Goal: Task Accomplishment & Management: Use online tool/utility

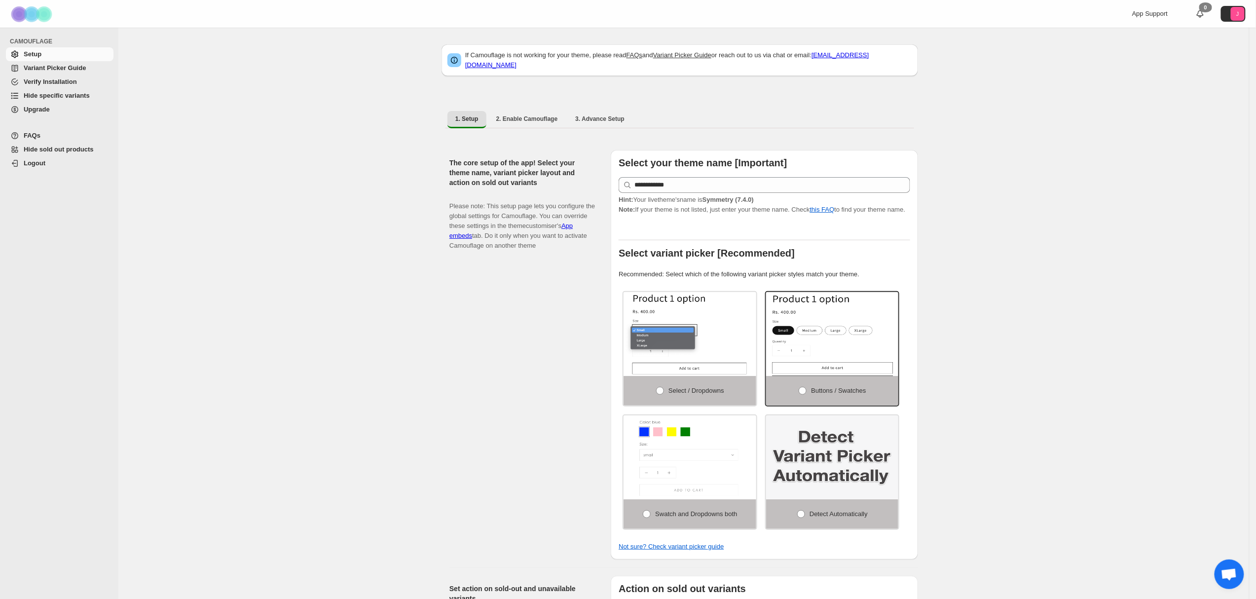
click at [81, 95] on span "Hide specific variants" at bounding box center [57, 95] width 66 height 7
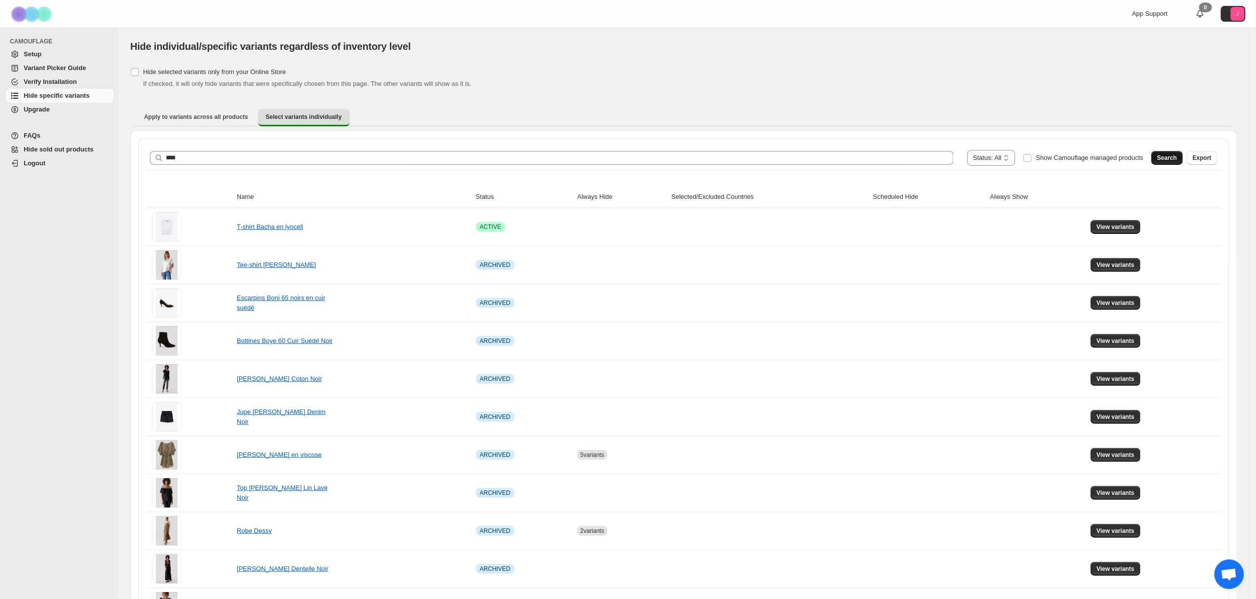
type input "****"
click at [1165, 152] on button "Search" at bounding box center [1167, 158] width 32 height 14
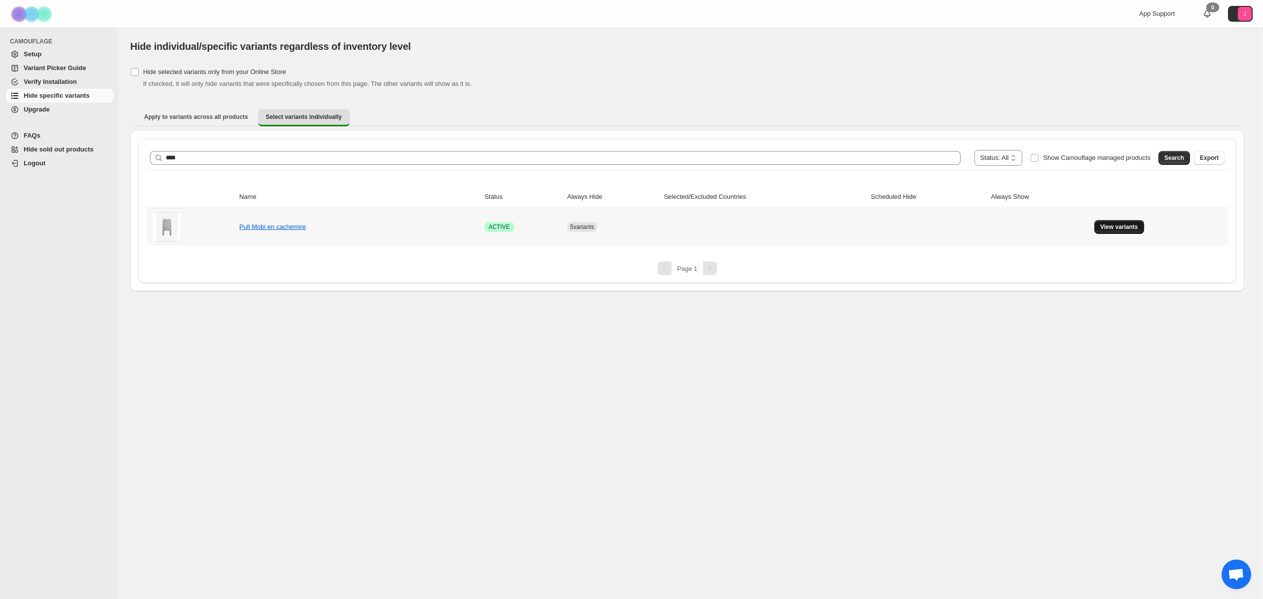
click at [1127, 231] on button "View variants" at bounding box center [1119, 227] width 50 height 14
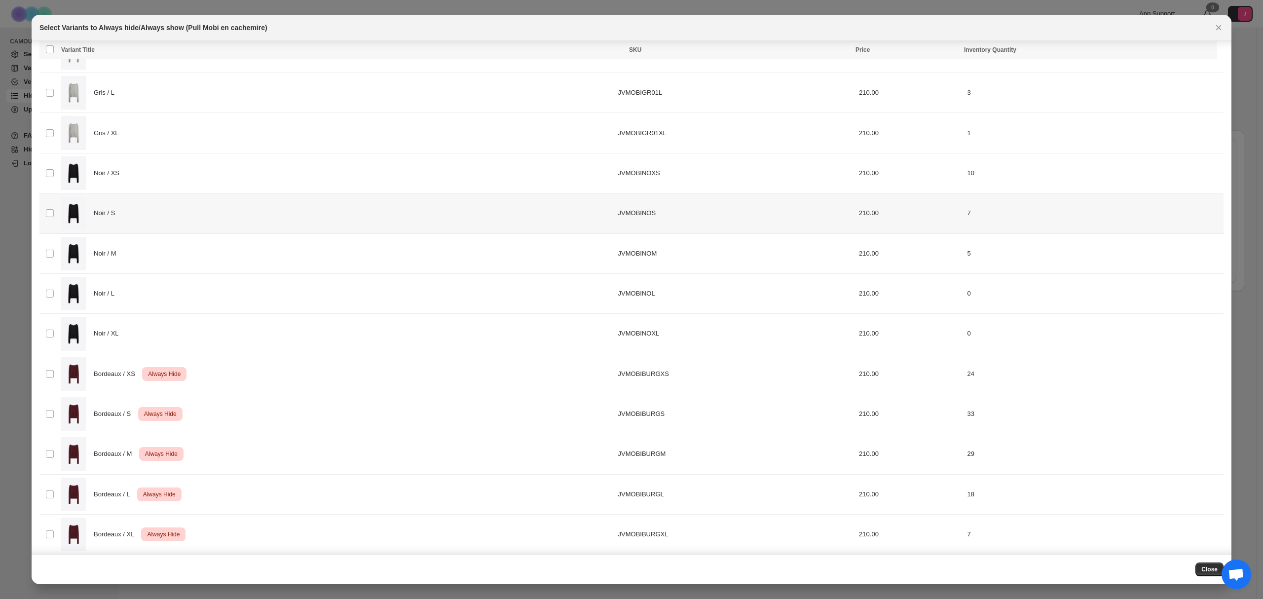
scroll to position [144, 0]
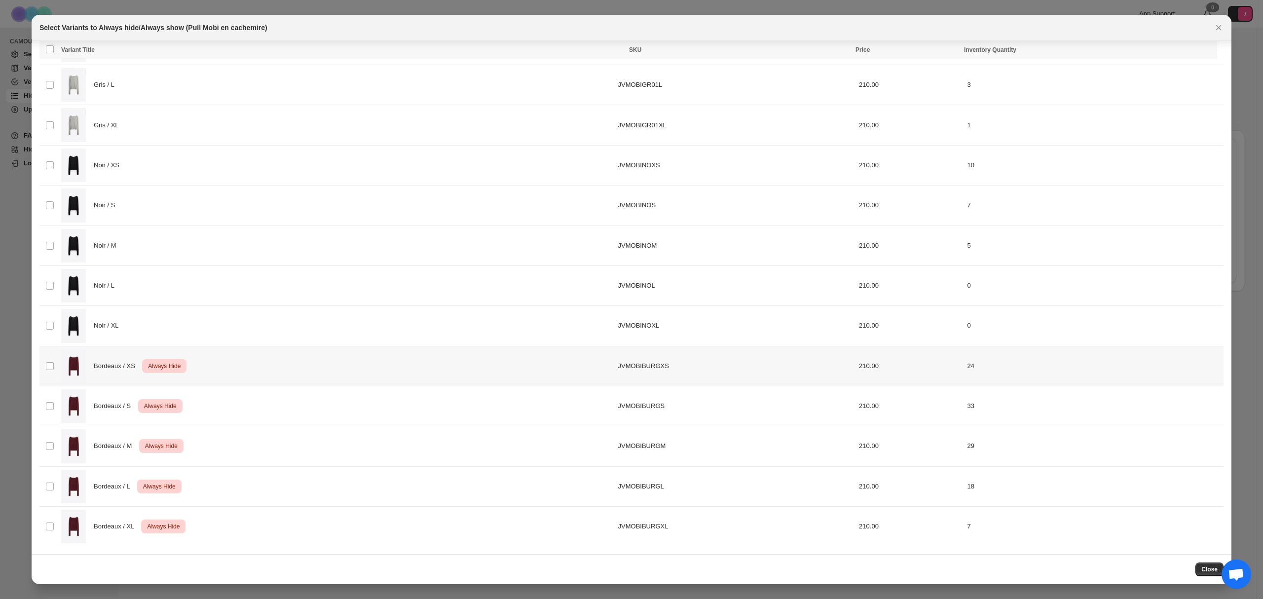
click at [275, 360] on div "Bordeaux / XS Critical Always Hide" at bounding box center [336, 366] width 551 height 34
click at [278, 415] on div "Bordeaux / S Critical Always Hide" at bounding box center [336, 406] width 551 height 34
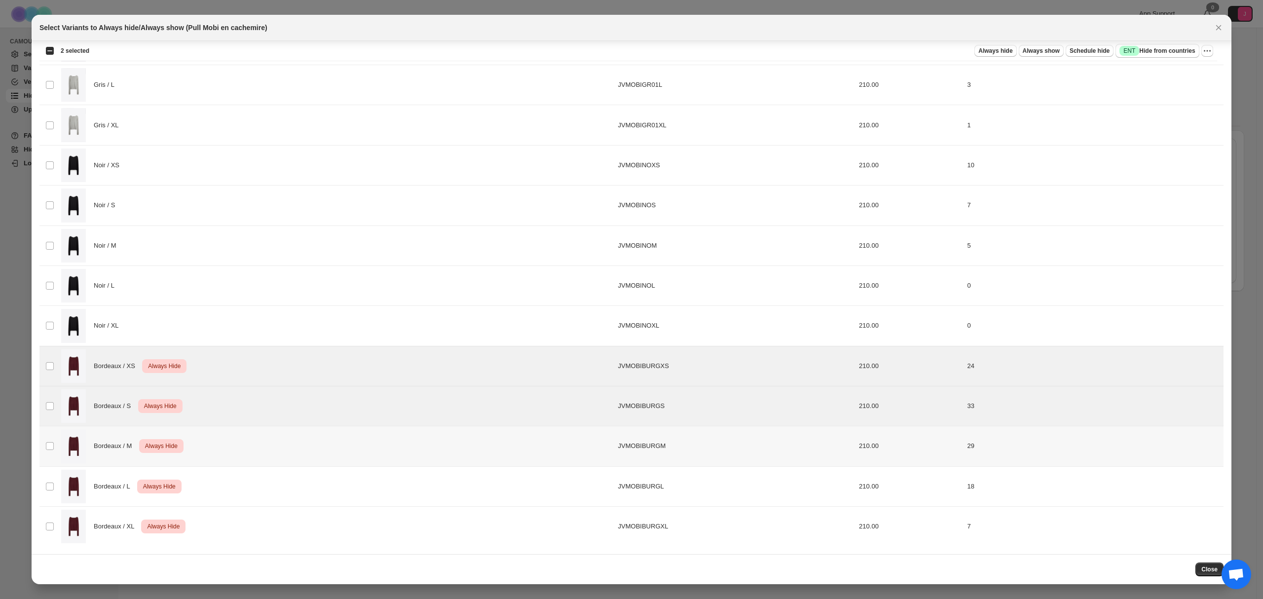
click at [273, 454] on div "Bordeaux / M Critical Always Hide" at bounding box center [336, 446] width 551 height 34
click at [267, 494] on div "Bordeaux / L Critical Always Hide" at bounding box center [336, 487] width 551 height 34
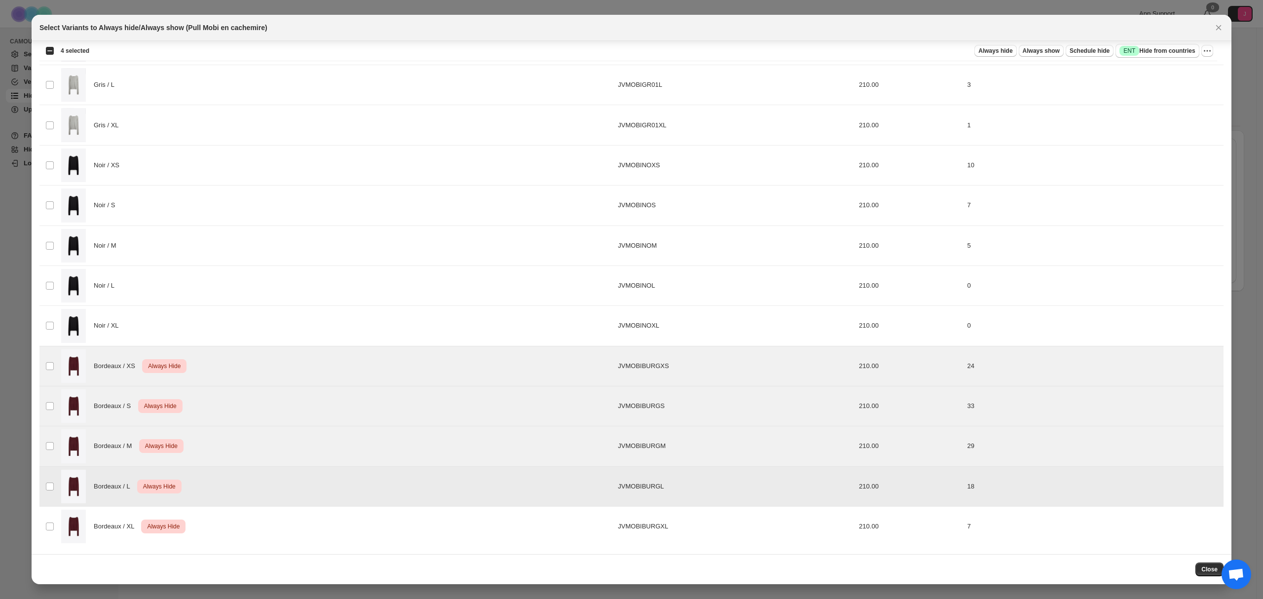
click at [267, 535] on div "Bordeaux / XL Critical Always Hide" at bounding box center [336, 527] width 551 height 34
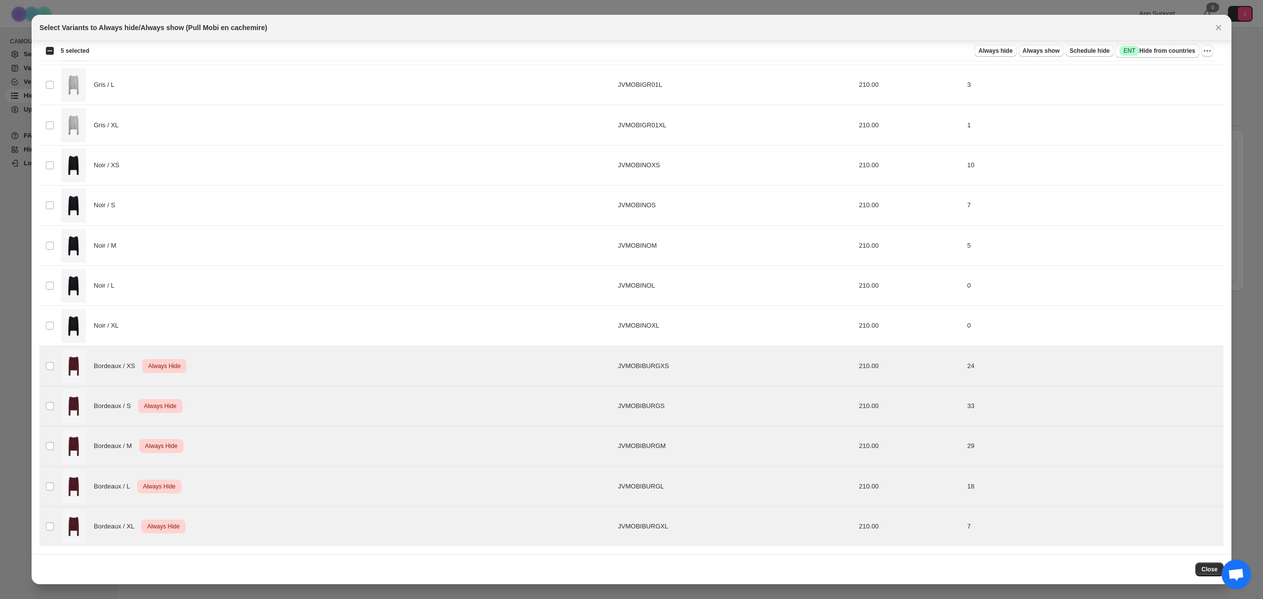
click at [1200, 50] on div "Always hide Always show Schedule hide Success ENT Hide from countries Always hi…" at bounding box center [655, 51] width 1116 height 14
click at [1202, 50] on icon "More actions" at bounding box center [1207, 51] width 10 height 10
click at [1196, 74] on span "Undo always hide" at bounding box center [1171, 71] width 72 height 10
